Goal: Information Seeking & Learning: Learn about a topic

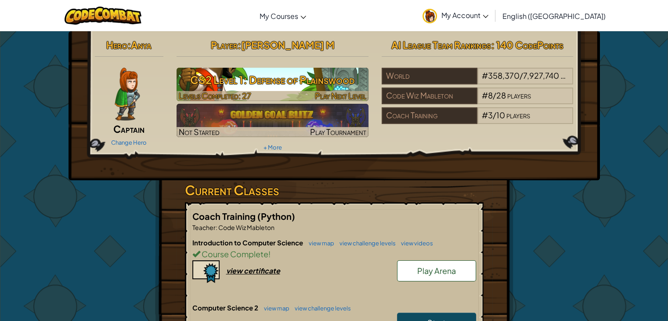
click at [302, 79] on h3 "CS2 Level 1: Defense of Plainswood" at bounding box center [273, 80] width 192 height 20
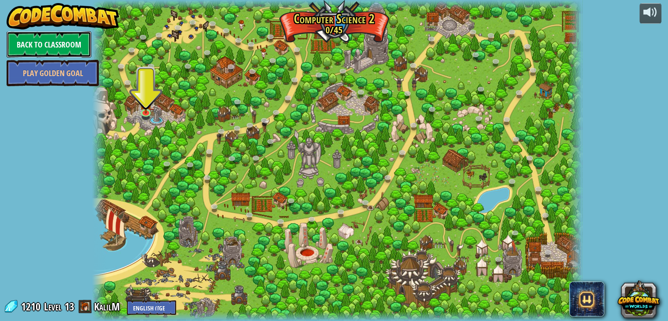
click at [56, 47] on link "Back to Classroom" at bounding box center [49, 44] width 85 height 26
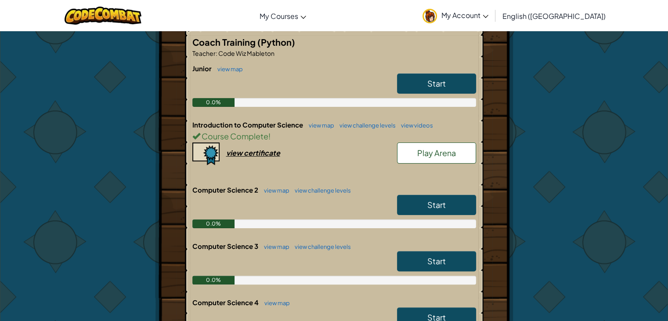
scroll to position [175, 0]
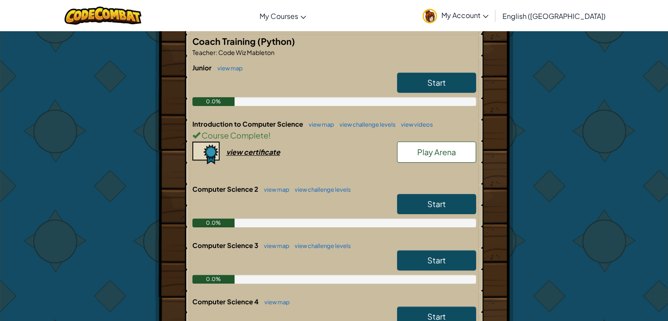
click at [439, 207] on span "Start" at bounding box center [437, 204] width 18 height 10
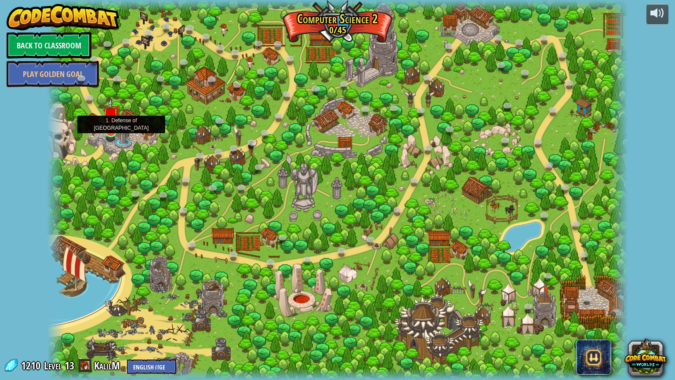
click at [111, 131] on img at bounding box center [110, 115] width 15 height 35
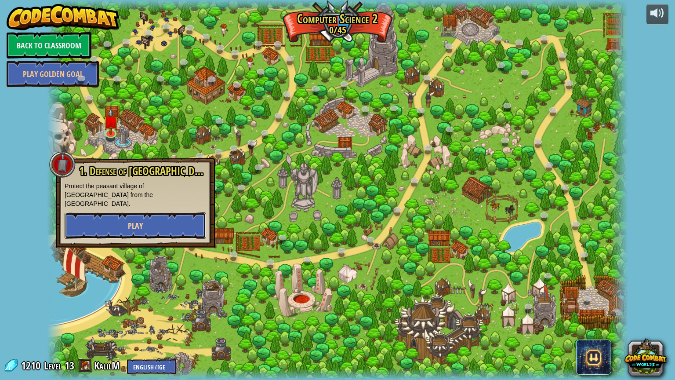
click at [145, 218] on button "Play" at bounding box center [136, 225] width 142 height 26
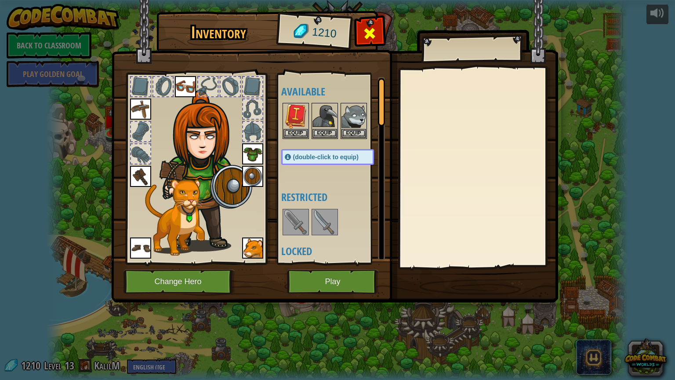
click at [380, 36] on div at bounding box center [370, 36] width 28 height 28
